Goal: Transaction & Acquisition: Book appointment/travel/reservation

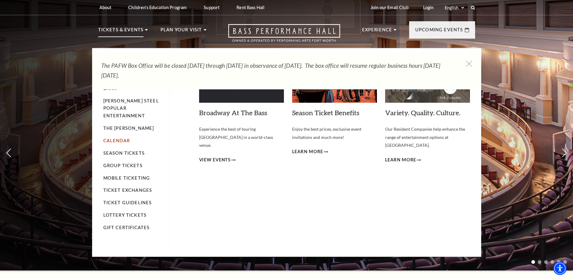
click at [117, 138] on link "Calendar" at bounding box center [116, 140] width 26 height 5
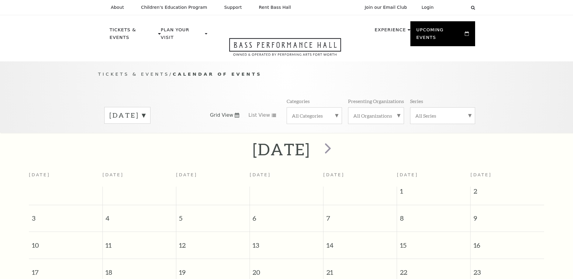
scroll to position [54, 0]
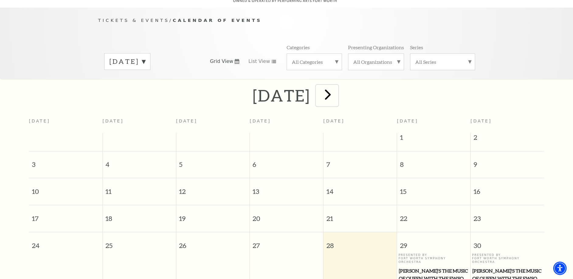
click at [336, 93] on span "next" at bounding box center [327, 94] width 17 height 17
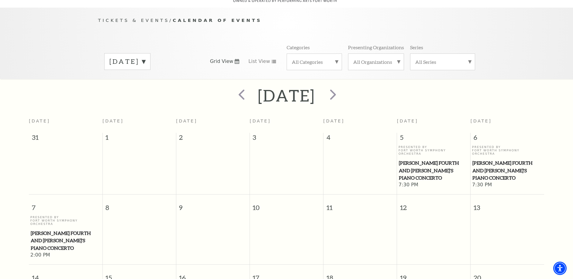
click at [145, 57] on label "[DATE]" at bounding box center [127, 61] width 36 height 9
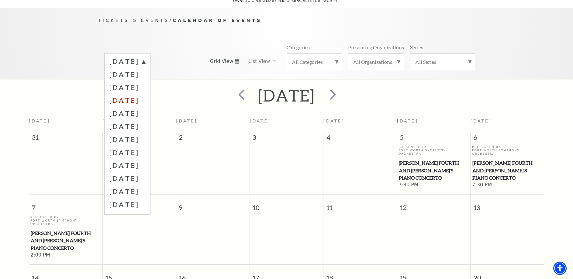
click at [145, 95] on label "November 2025" at bounding box center [127, 100] width 36 height 13
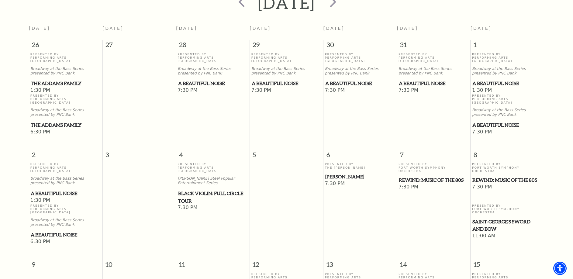
scroll to position [178, 0]
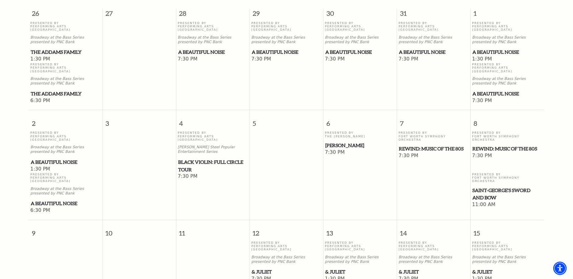
click at [201, 158] on span "Black Violin: Full Circle Tour" at bounding box center [213, 165] width 70 height 15
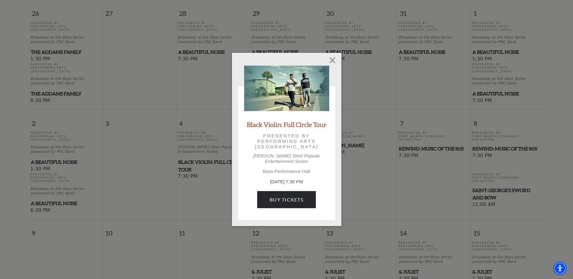
click at [288, 129] on link "Black Violin: Full Circle Tour" at bounding box center [287, 124] width 80 height 8
click at [332, 60] on button "Close" at bounding box center [332, 60] width 12 height 12
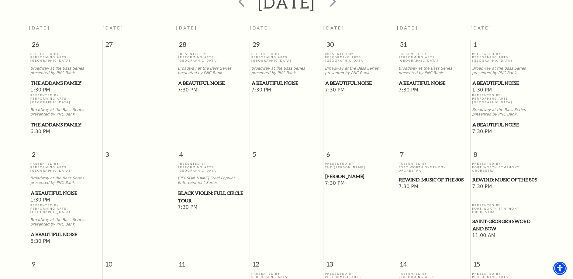
scroll to position [116, 0]
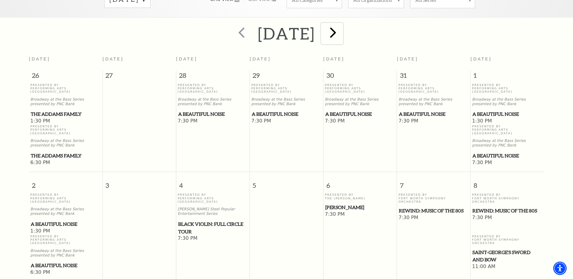
click at [343, 36] on button "next" at bounding box center [332, 34] width 22 height 22
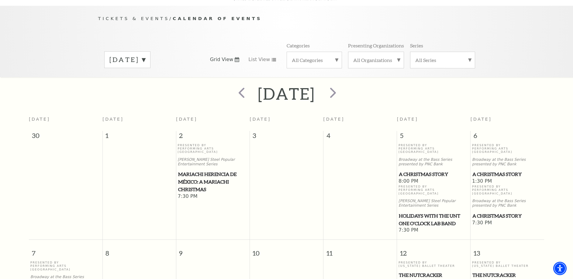
scroll to position [54, 0]
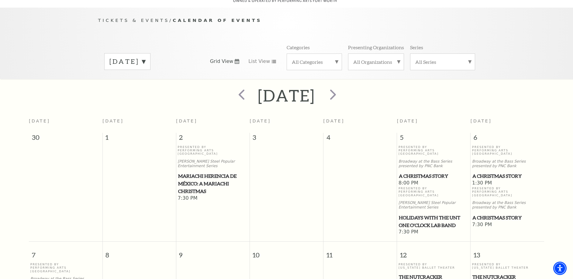
click at [214, 177] on span "Mariachi Herencia de México: A Mariachi Christmas" at bounding box center [213, 183] width 70 height 22
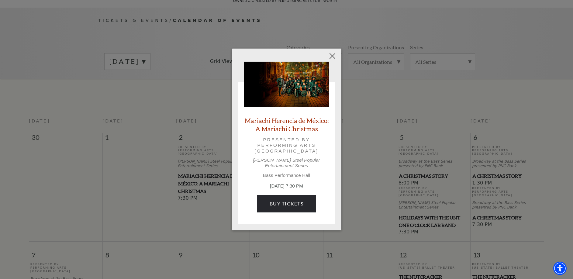
click at [304, 129] on link "Mariachi Herencia de México: A Mariachi Christmas" at bounding box center [286, 124] width 85 height 16
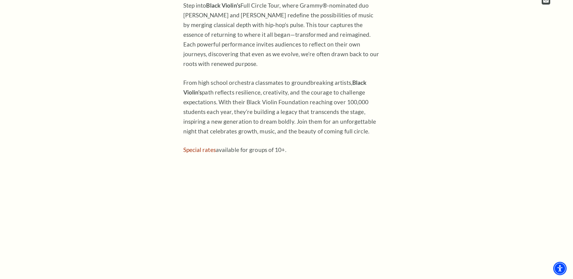
scroll to position [372, 0]
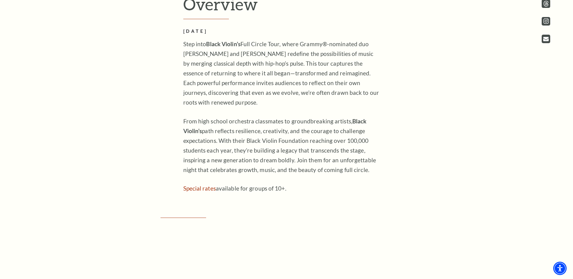
drag, startPoint x: 186, startPoint y: 43, endPoint x: 366, endPoint y: 173, distance: 222.3
click at [366, 173] on div "November 4, 2025 Step into Black Violin’s Full Circle Tour, where Grammy®-nomin…" at bounding box center [282, 111] width 198 height 166
click at [191, 56] on p "Step into Black Violin’s Full Circle Tour, where Grammy®-nominated duo Wil Bapt…" at bounding box center [282, 73] width 198 height 68
drag, startPoint x: 184, startPoint y: 43, endPoint x: 365, endPoint y: 171, distance: 222.0
click at [365, 171] on div "November 4, 2025 Step into Black Violin’s Full Circle Tour, where Grammy®-nomin…" at bounding box center [282, 111] width 198 height 166
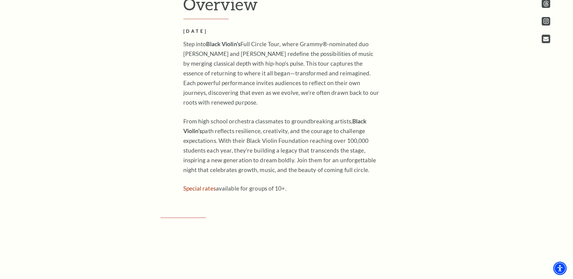
copy div "Step into Black Violin’s Full Circle Tour, where Grammy®-nominated duo Wil Bapt…"
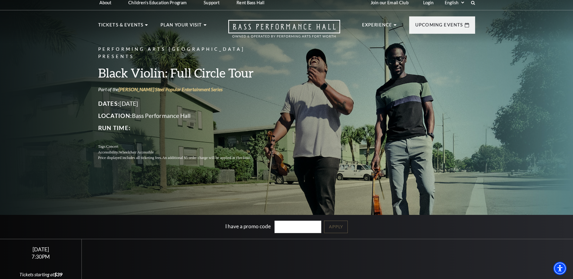
scroll to position [0, 0]
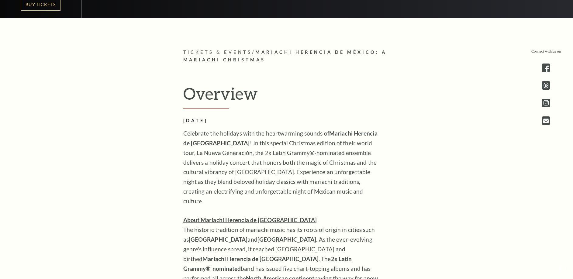
scroll to position [310, 0]
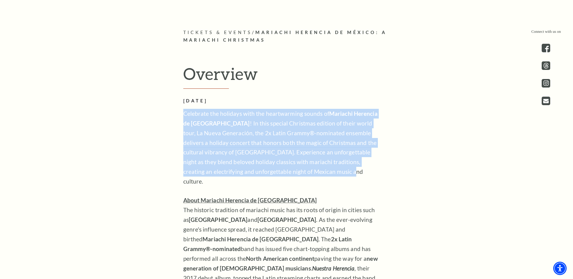
drag, startPoint x: 184, startPoint y: 112, endPoint x: 278, endPoint y: 172, distance: 111.9
click at [278, 172] on p "Celebrate the holidays with the heartwarming sounds of Mariachi Herencia de Méx…" at bounding box center [282, 148] width 198 height 78
copy p "Celebrate the holidays with the heartwarming sounds of Mariachi Herencia de Méx…"
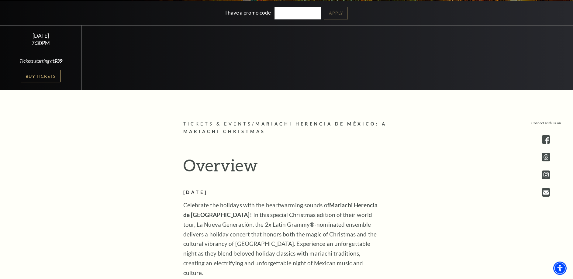
scroll to position [186, 0]
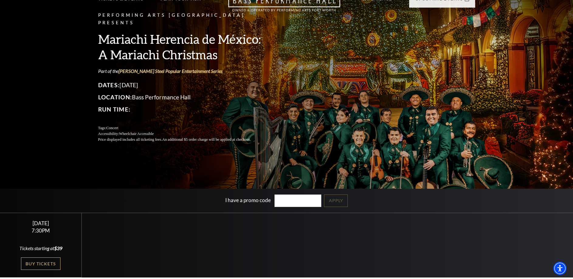
scroll to position [0, 0]
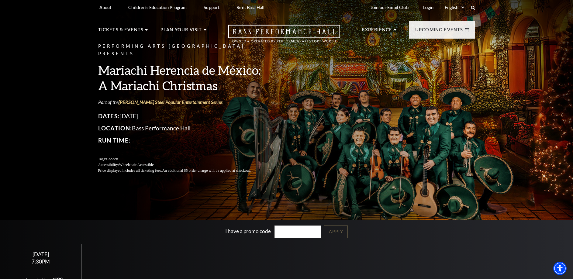
click at [44, 100] on div "Performing Arts Fort Worth Presents Mariachi Herencia de México: A Mariachi Chr…" at bounding box center [286, 152] width 573 height 312
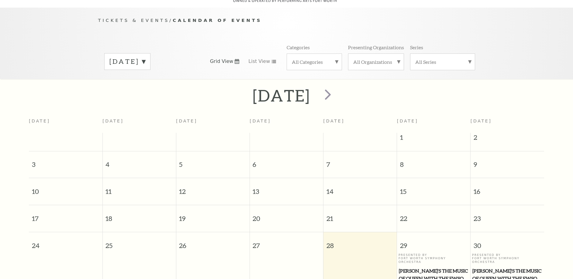
scroll to position [54, 0]
click at [145, 57] on label "August 2025" at bounding box center [127, 61] width 36 height 9
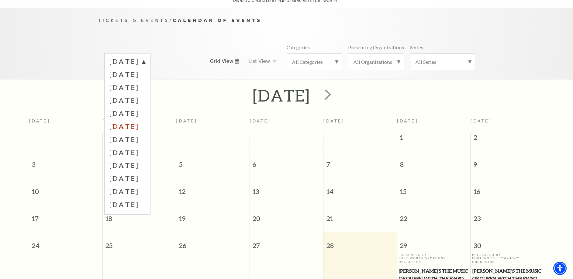
click at [135, 125] on label "January 2026" at bounding box center [127, 126] width 36 height 13
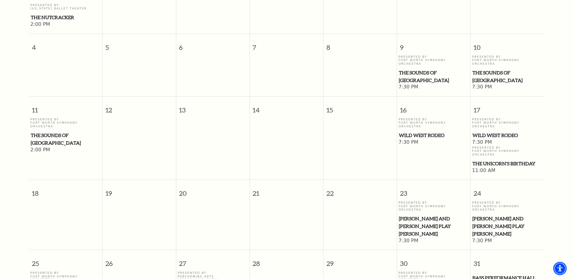
scroll to position [240, 0]
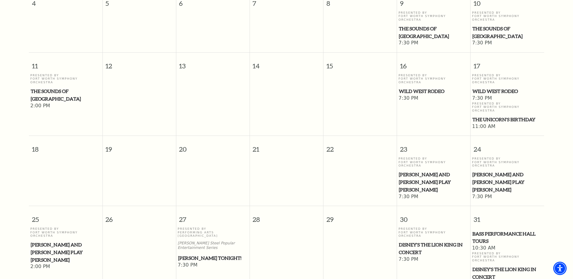
click at [199, 254] on span "[PERSON_NAME] Tonight!" at bounding box center [213, 258] width 70 height 8
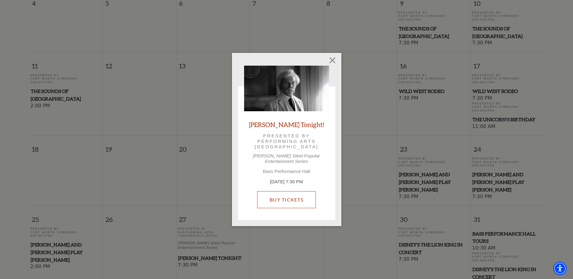
click at [275, 196] on link "Buy Tickets" at bounding box center [286, 199] width 59 height 17
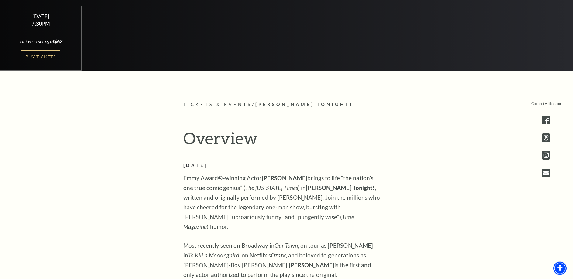
scroll to position [279, 0]
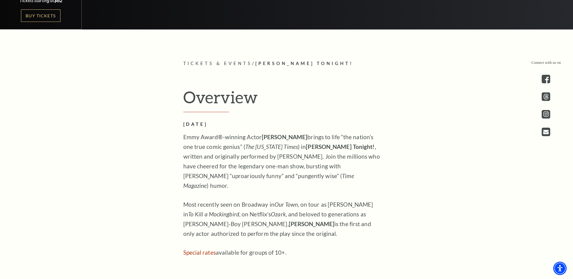
drag, startPoint x: 184, startPoint y: 136, endPoint x: 336, endPoint y: 226, distance: 177.0
click at [336, 226] on div "[DATE] Emmy Award®-winning Actor [PERSON_NAME] brings to life “the nation’s one…" at bounding box center [282, 189] width 198 height 137
copy div "Emmy Award®-winning Actor [PERSON_NAME] brings to life “the nation’s one true c…"
